Goal: Browse casually: Explore the website without a specific task or goal

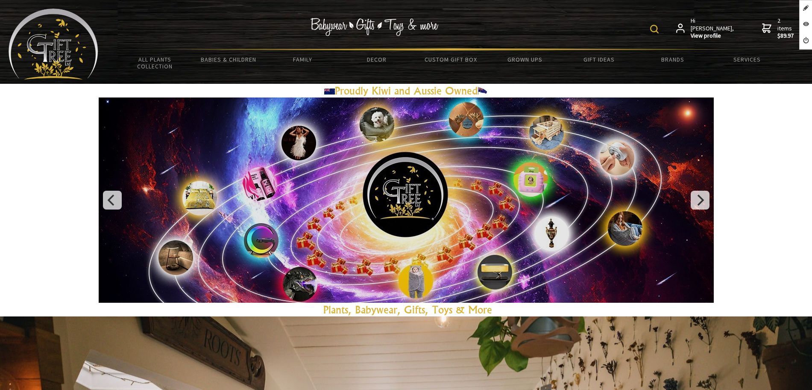
scroll to position [587, 0]
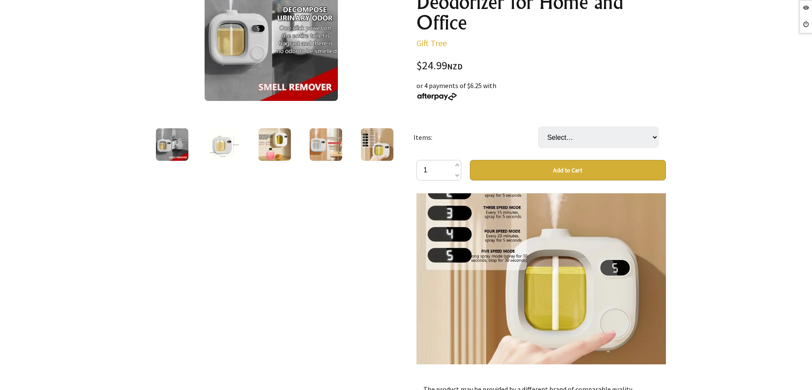
scroll to position [587, 0]
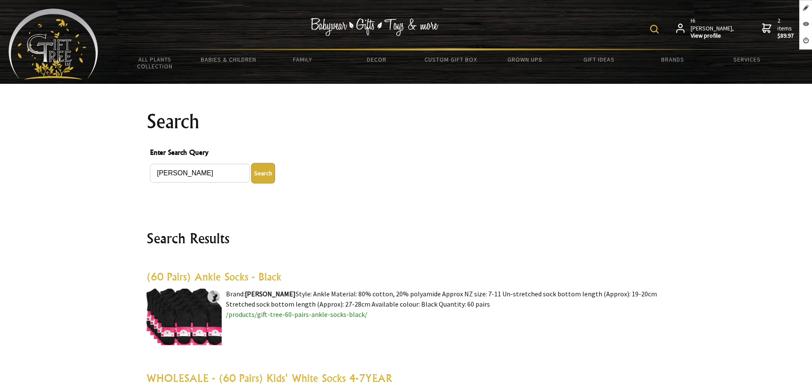
scroll to position [1335, 0]
